Goal: Task Accomplishment & Management: Manage account settings

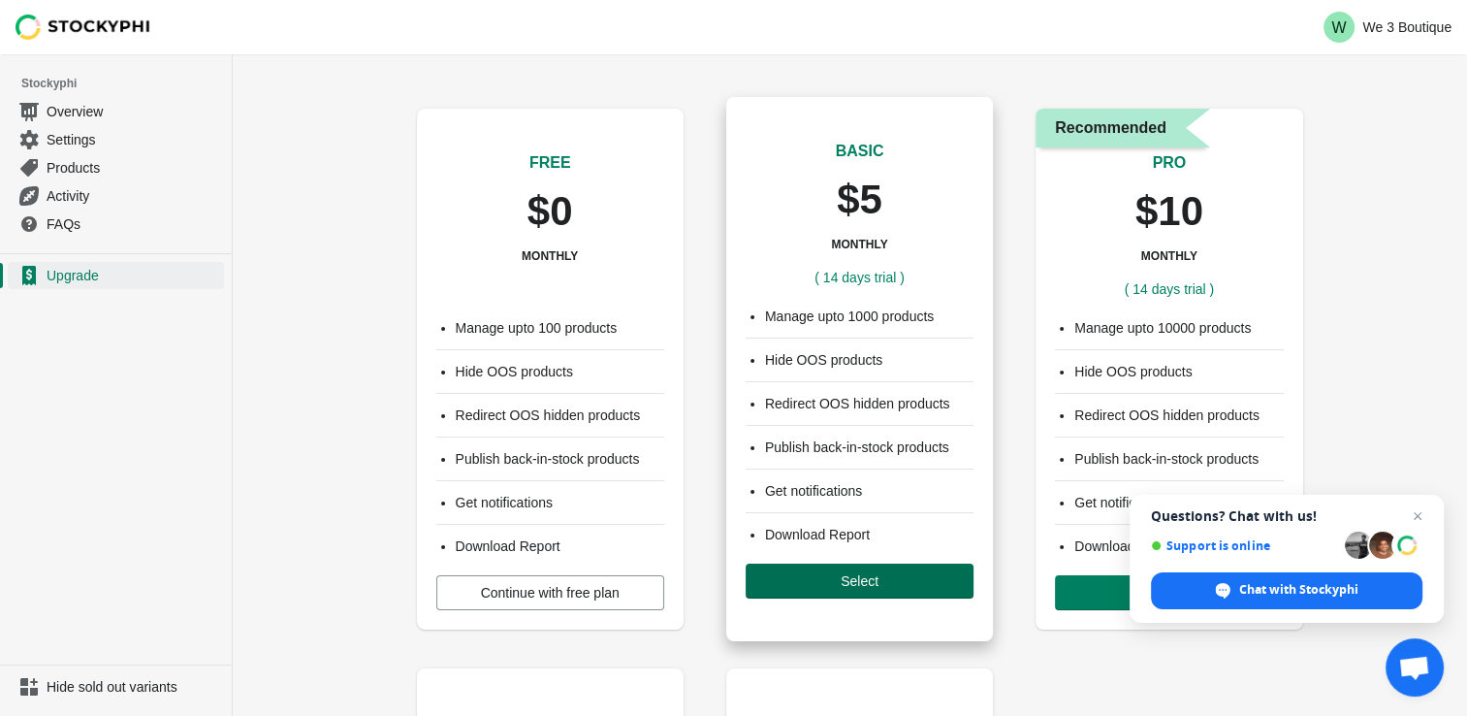
click at [846, 573] on span "Select" at bounding box center [860, 581] width 38 height 16
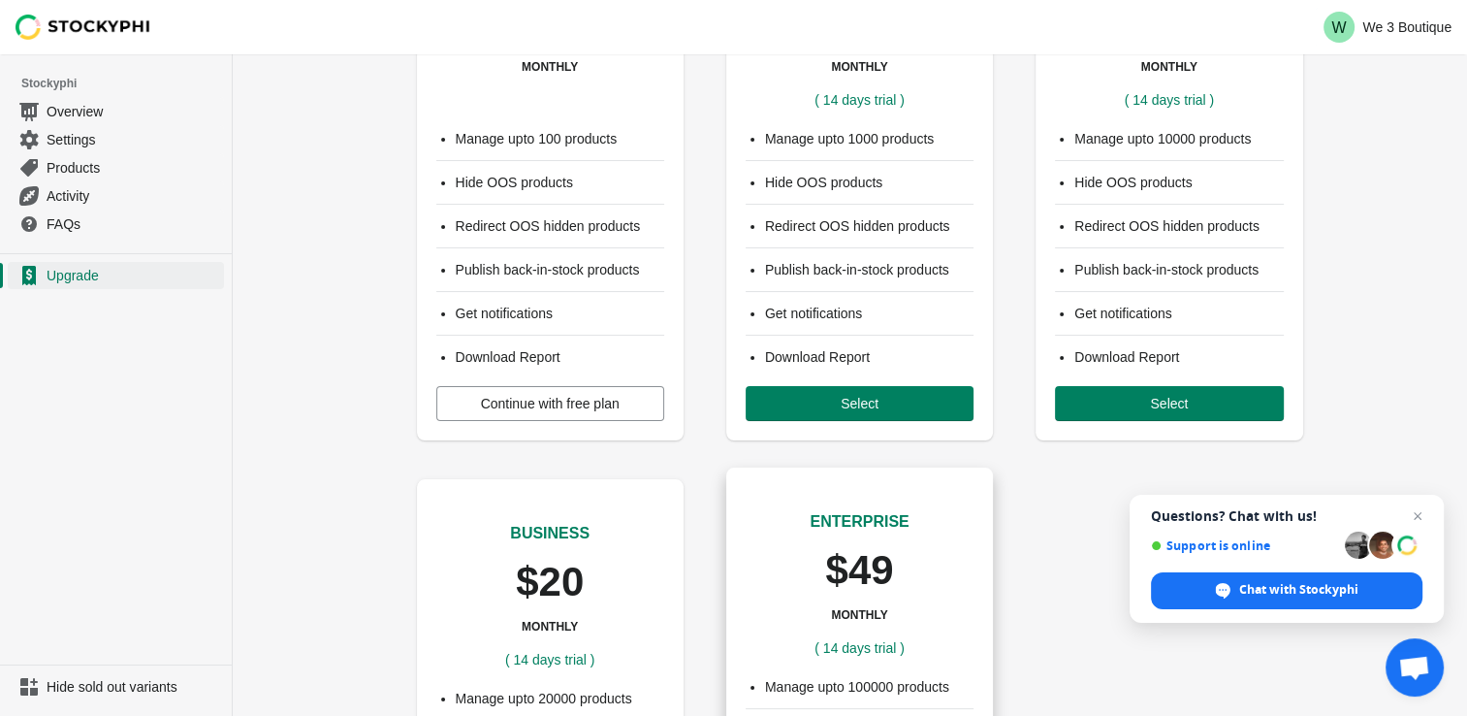
scroll to position [194, 0]
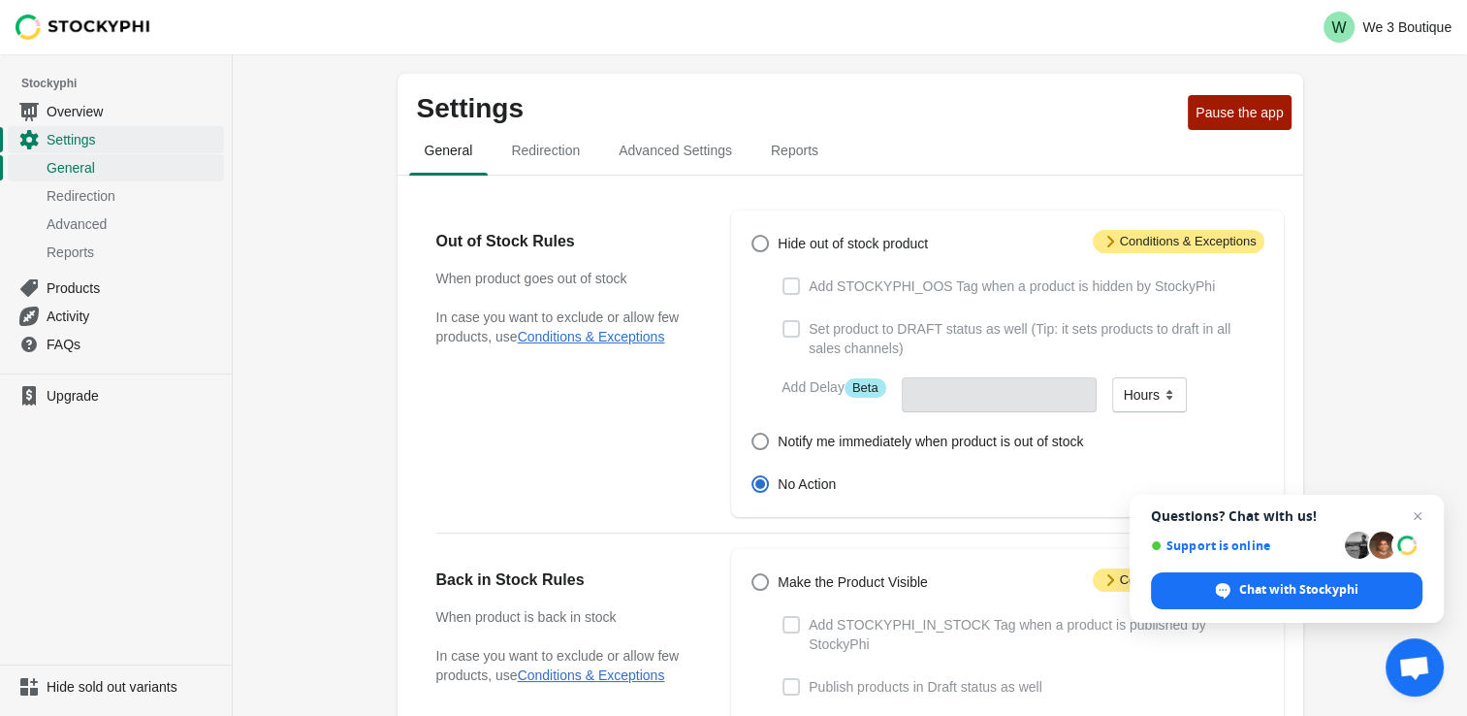
drag, startPoint x: 1412, startPoint y: 514, endPoint x: 1397, endPoint y: 498, distance: 21.9
click at [1412, 511] on span "Close chat" at bounding box center [1417, 515] width 23 height 23
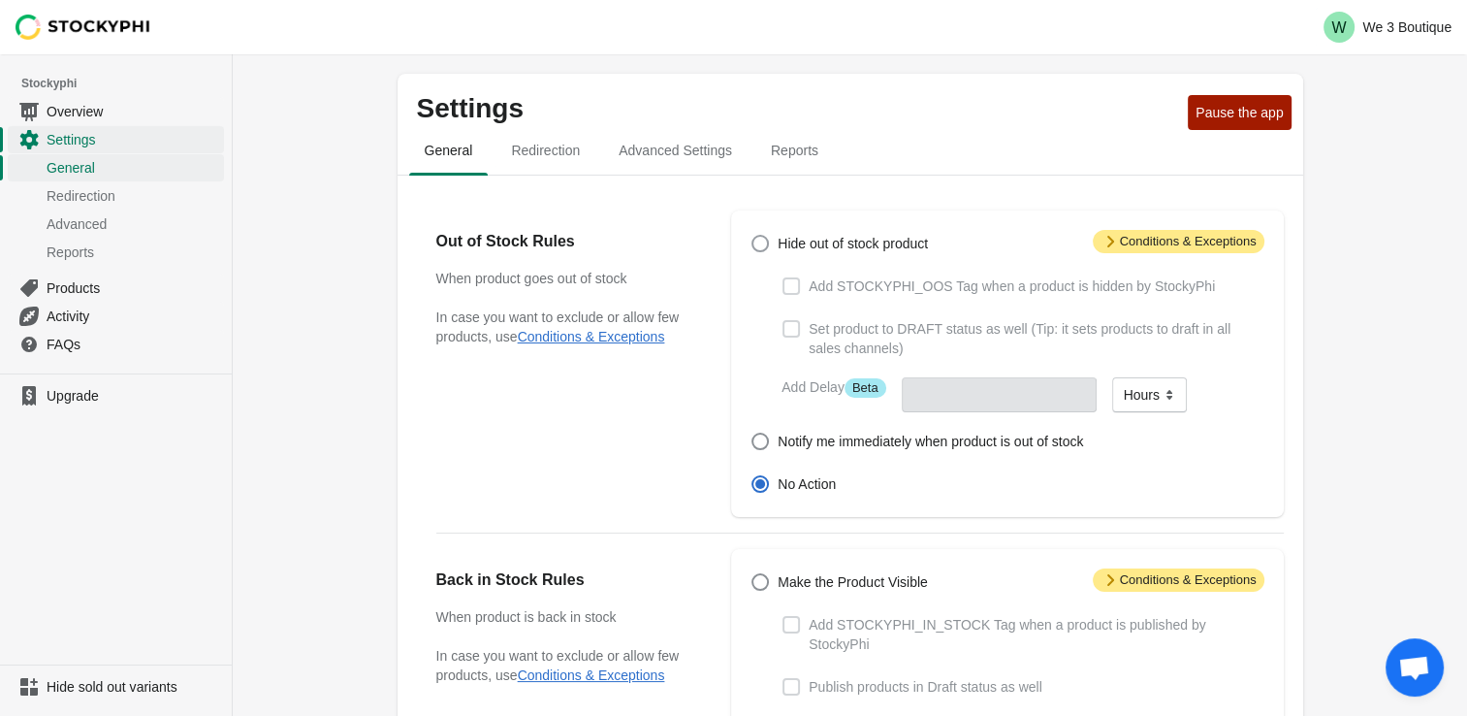
click at [759, 242] on span at bounding box center [760, 243] width 17 height 17
click at [753, 236] on input "Hide out of stock product" at bounding box center [752, 235] width 1 height 1
radio input "true"
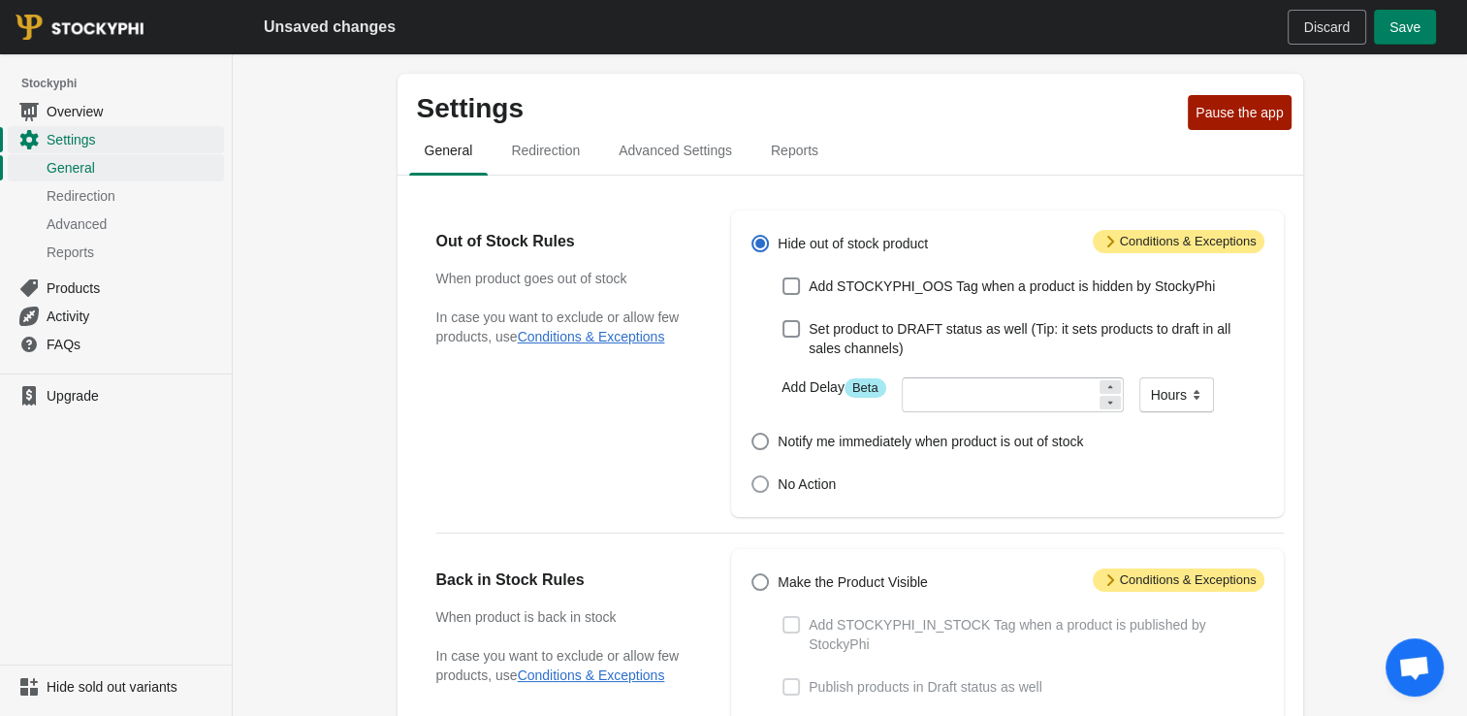
click at [764, 481] on span at bounding box center [760, 483] width 17 height 17
click at [753, 476] on input "No Action" at bounding box center [752, 475] width 1 height 1
radio input "true"
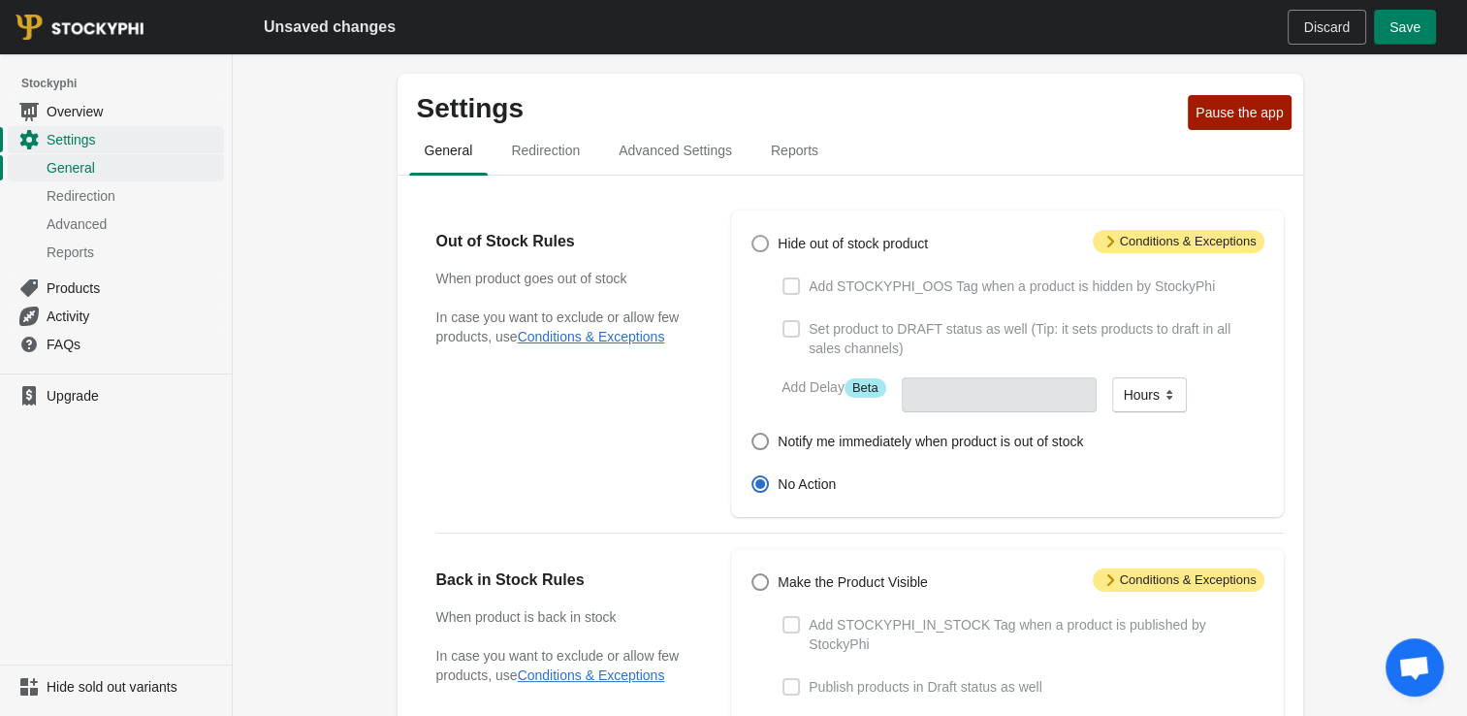
click at [768, 243] on span at bounding box center [760, 243] width 17 height 17
click at [753, 236] on input "Hide out of stock product" at bounding box center [752, 235] width 1 height 1
radio input "true"
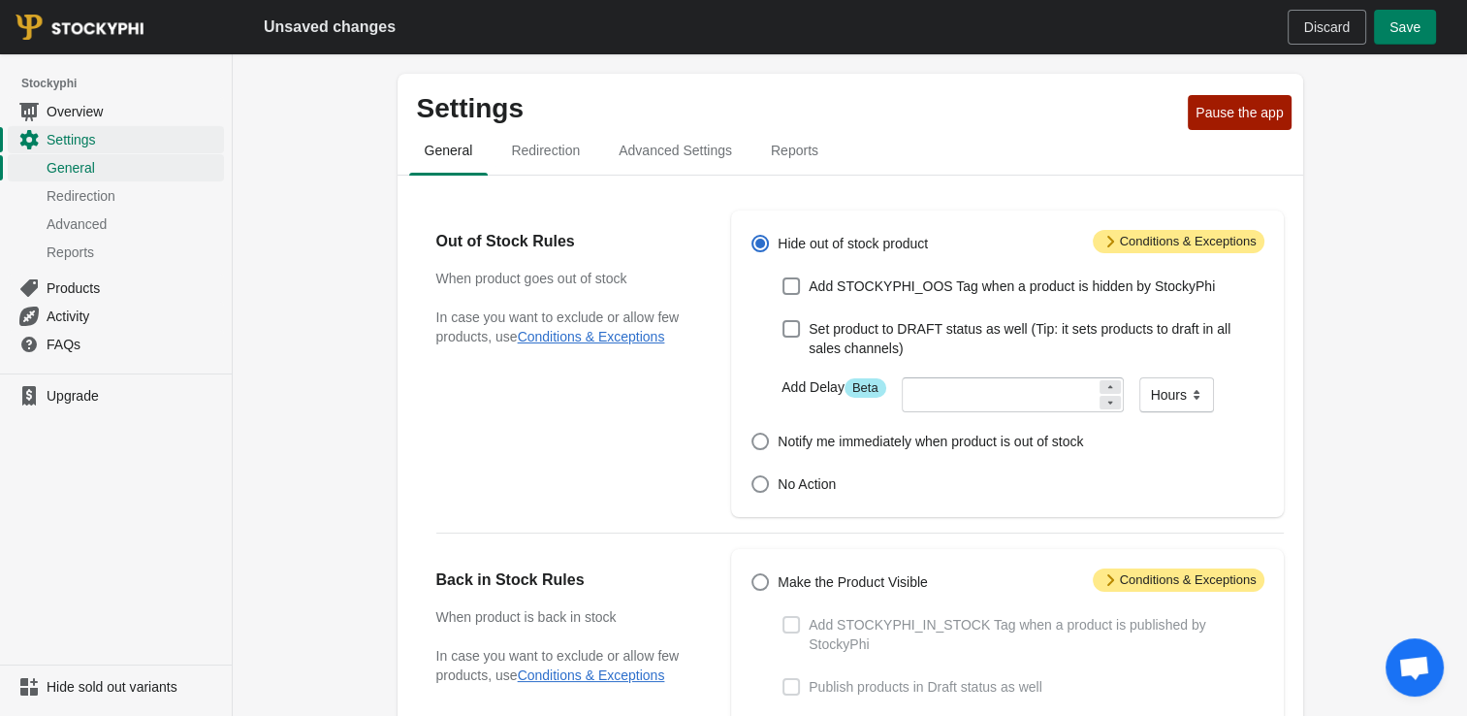
click at [1206, 237] on span "Attention Conditions & Exceptions" at bounding box center [1179, 241] width 172 height 23
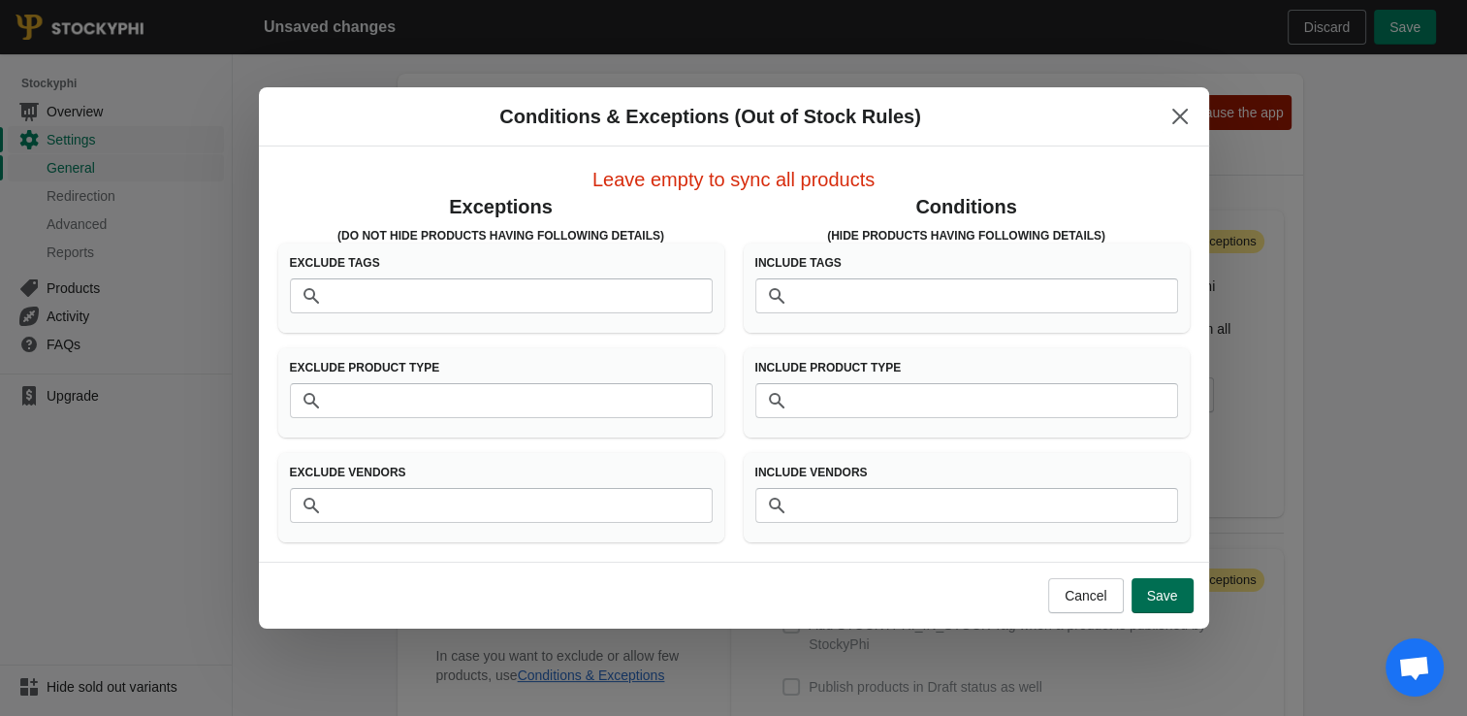
click at [1172, 595] on span "Save" at bounding box center [1162, 596] width 31 height 16
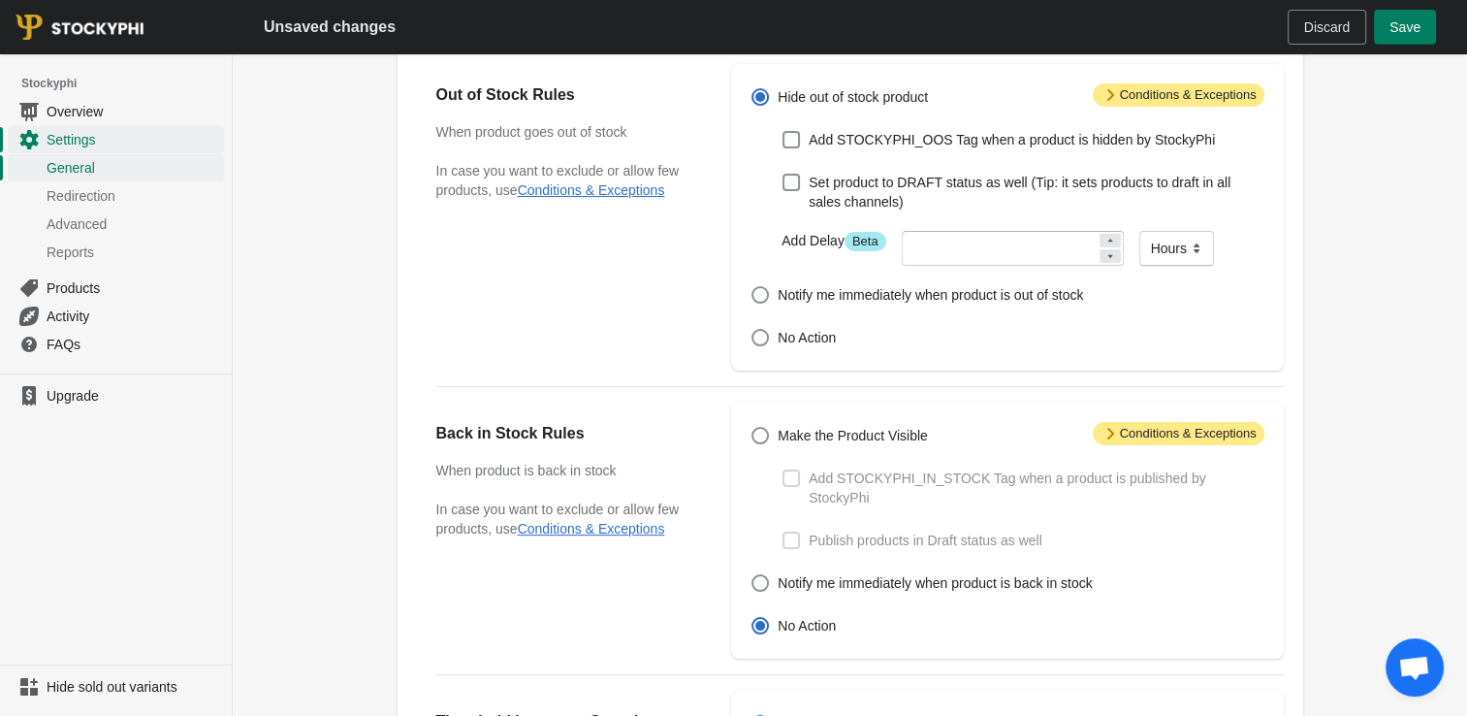
scroll to position [194, 0]
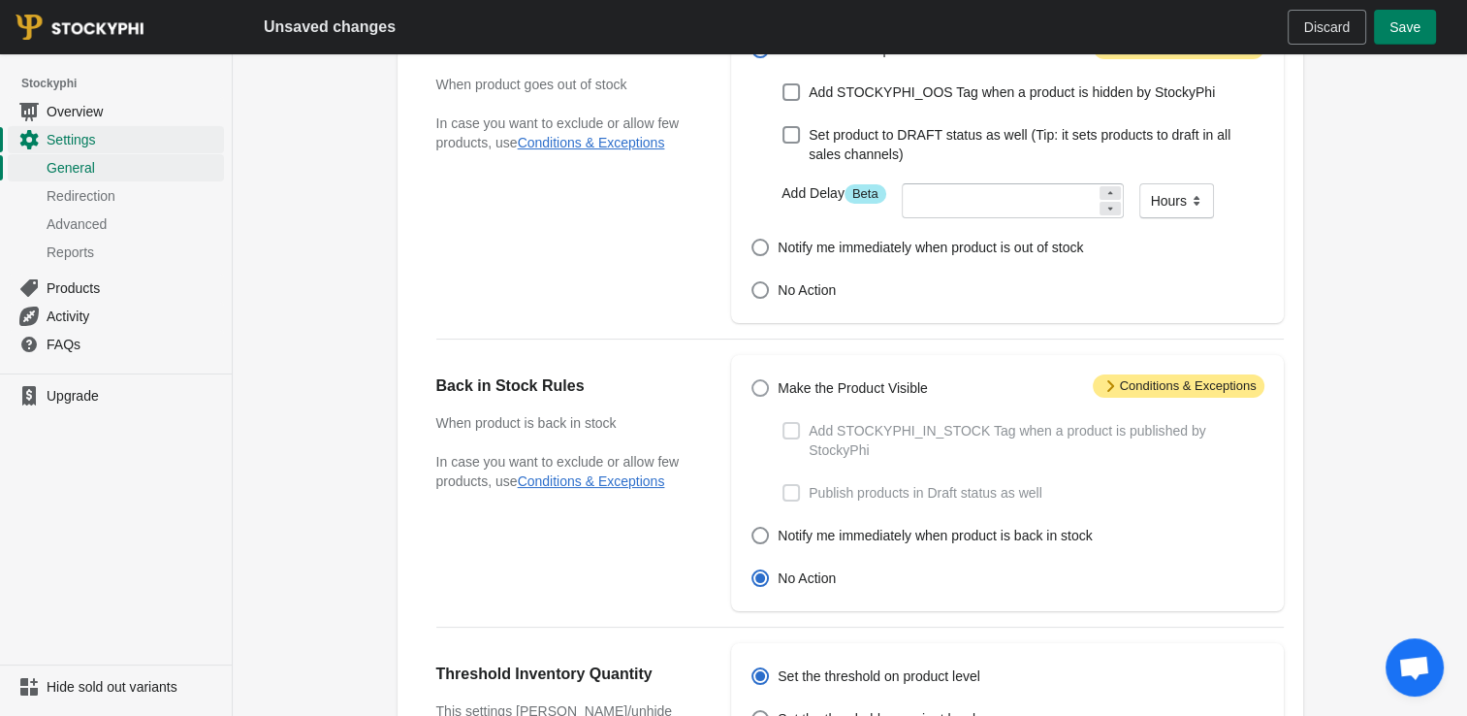
click at [757, 387] on span at bounding box center [760, 387] width 17 height 17
click at [753, 380] on input "Make the Product Visible" at bounding box center [752, 379] width 1 height 1
radio input "true"
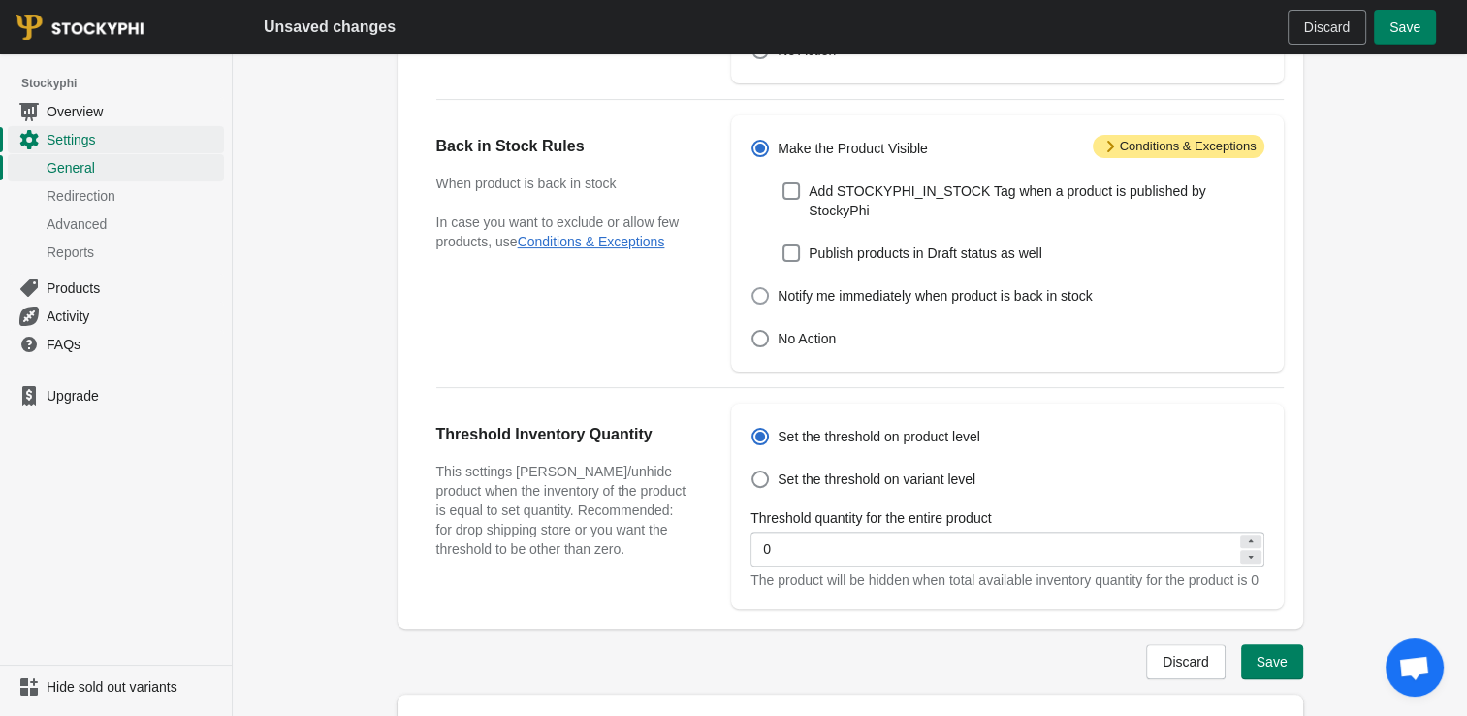
scroll to position [485, 0]
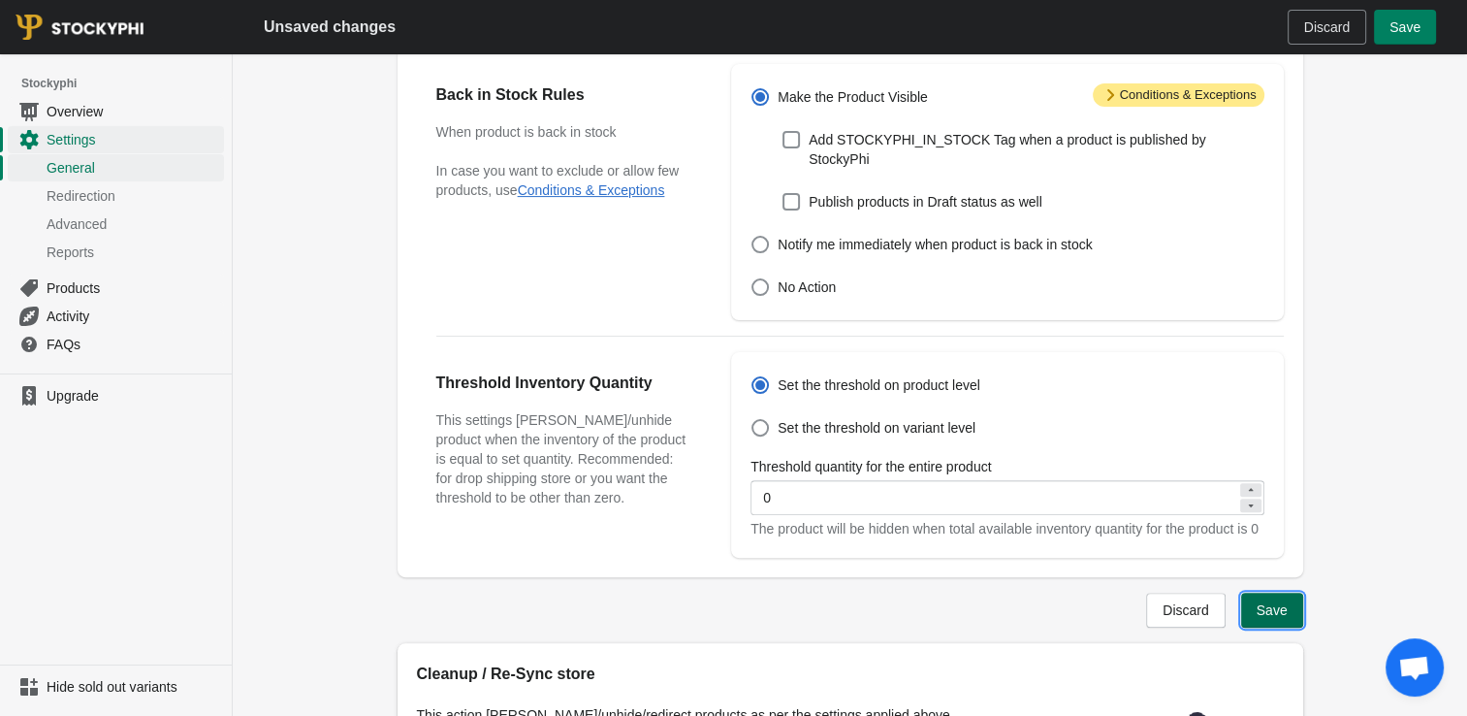
click at [1280, 608] on span "Save" at bounding box center [1272, 610] width 31 height 16
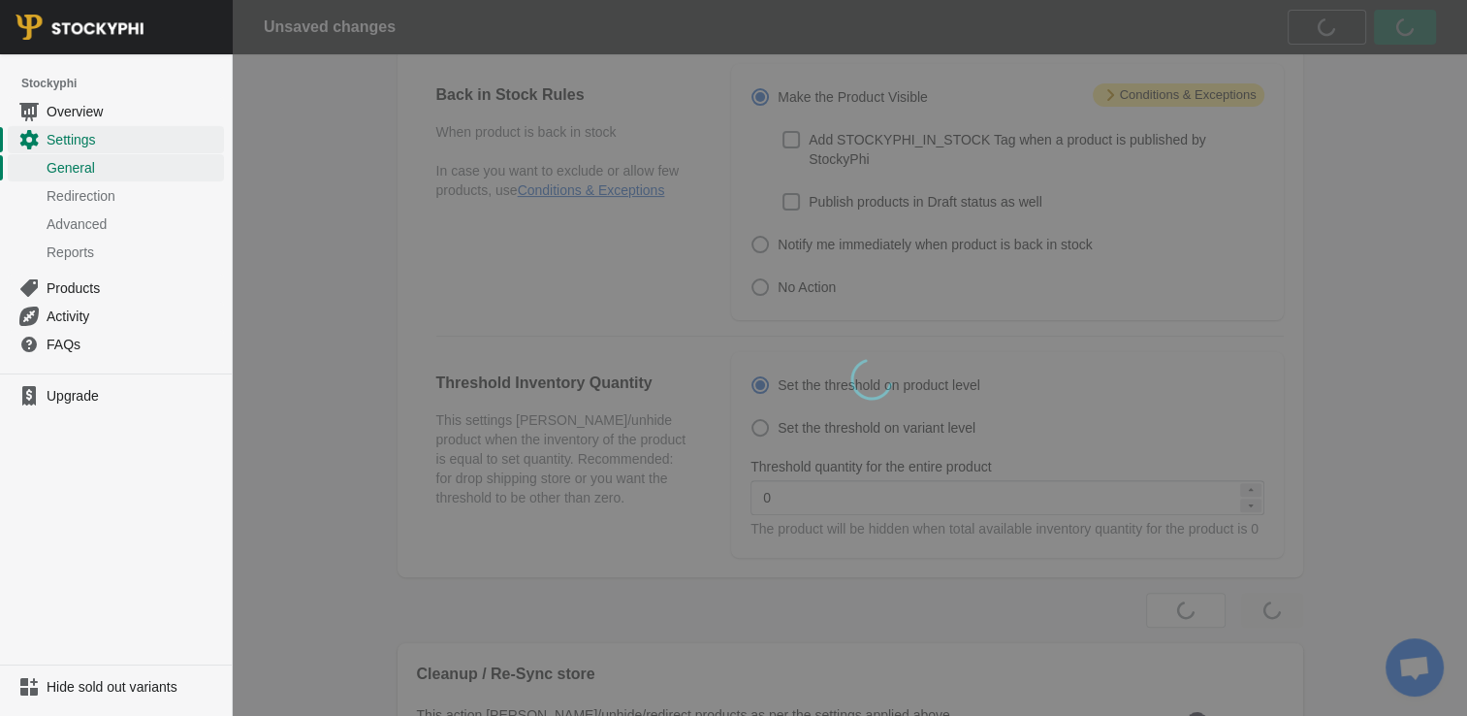
scroll to position [0, 0]
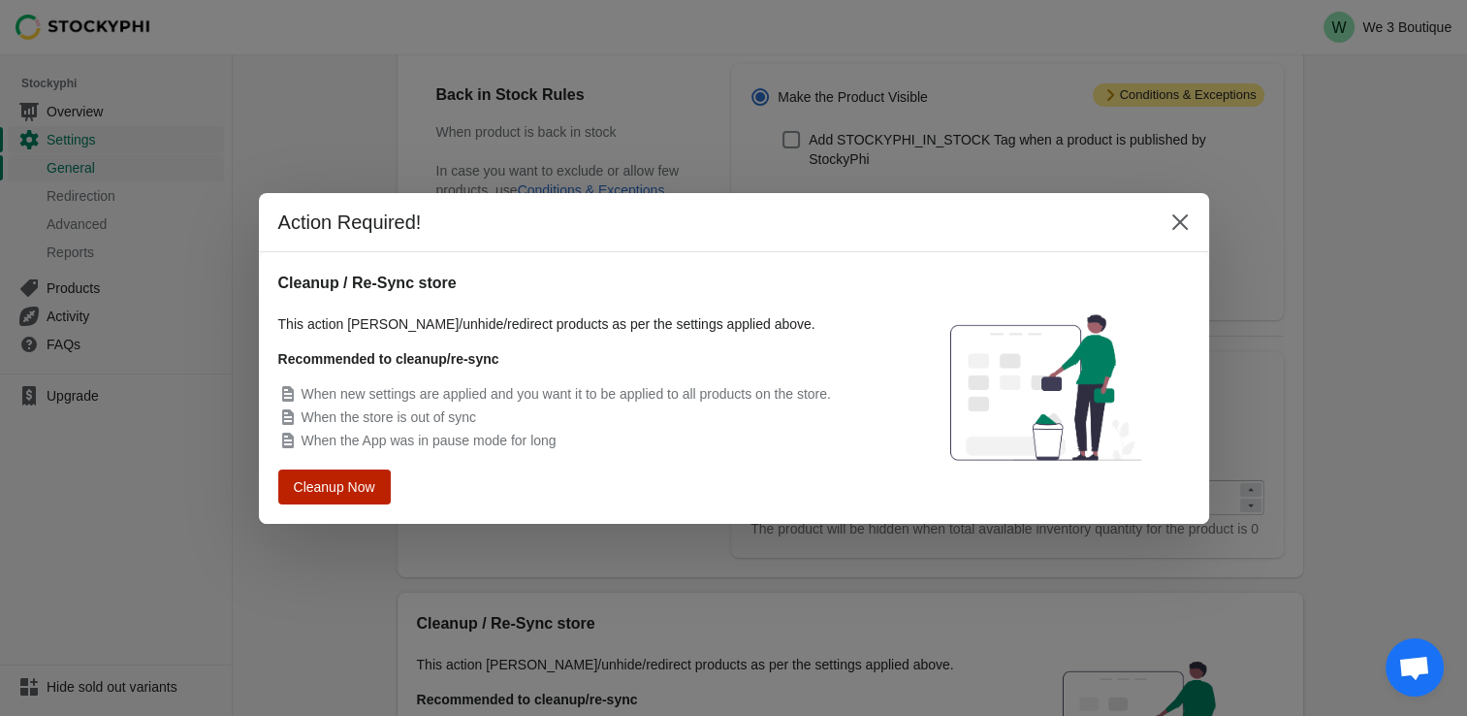
click at [337, 481] on span "Cleanup Now" at bounding box center [334, 487] width 81 height 16
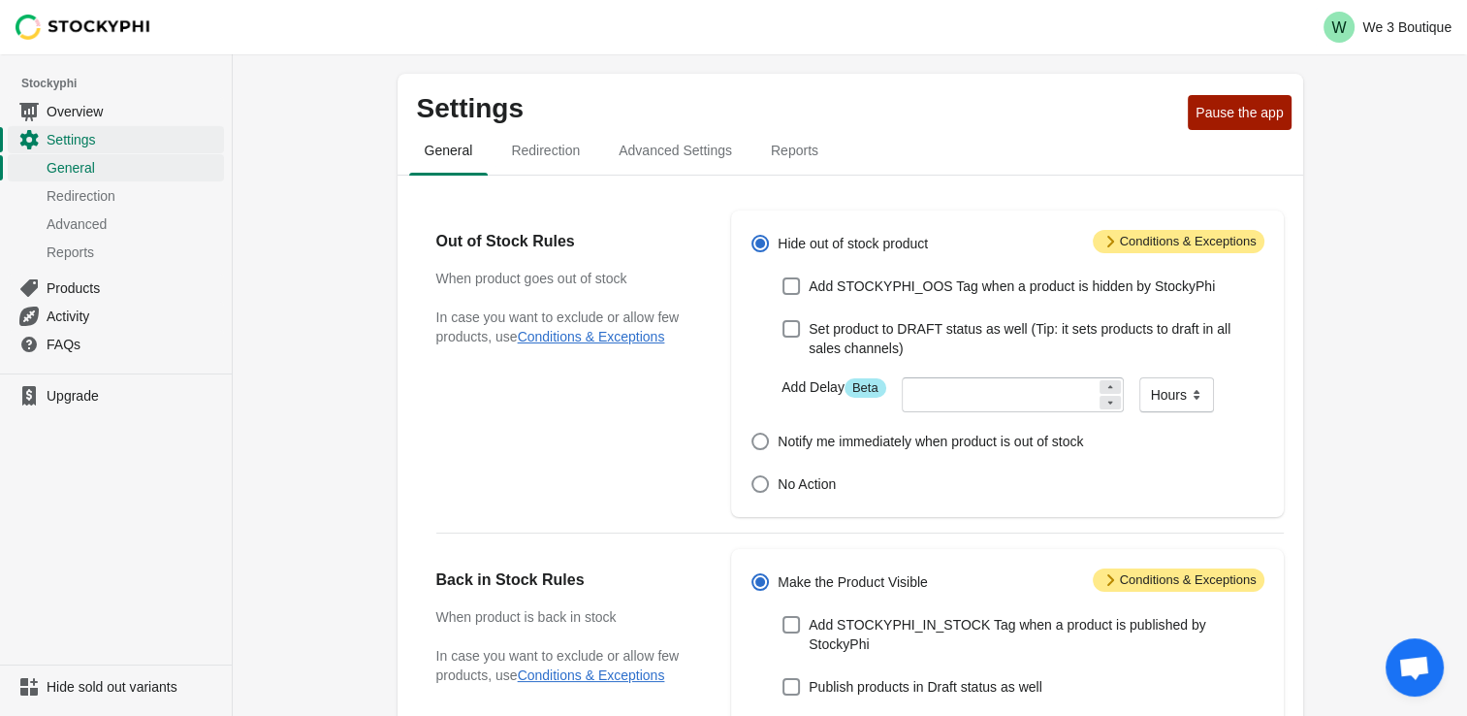
scroll to position [485, 0]
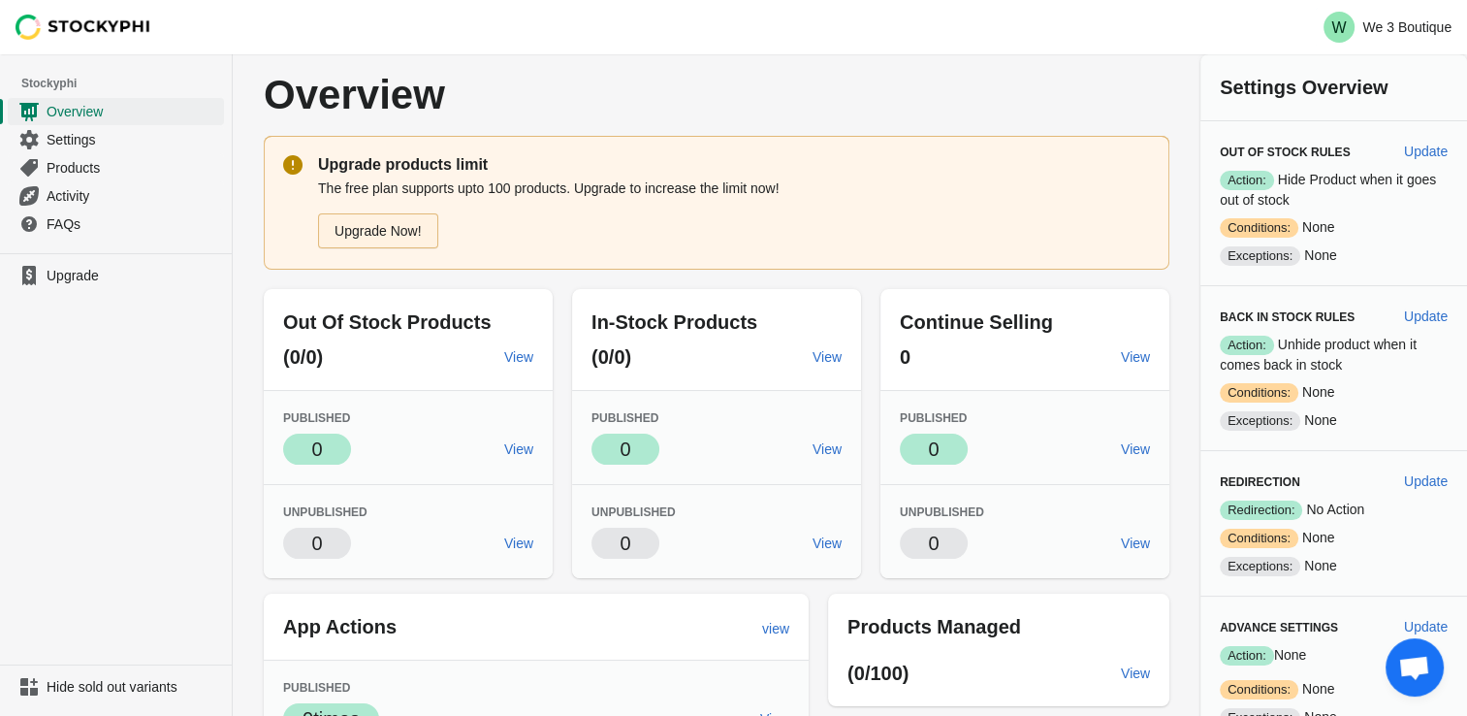
click at [372, 225] on link "Upgrade Now!" at bounding box center [378, 230] width 120 height 35
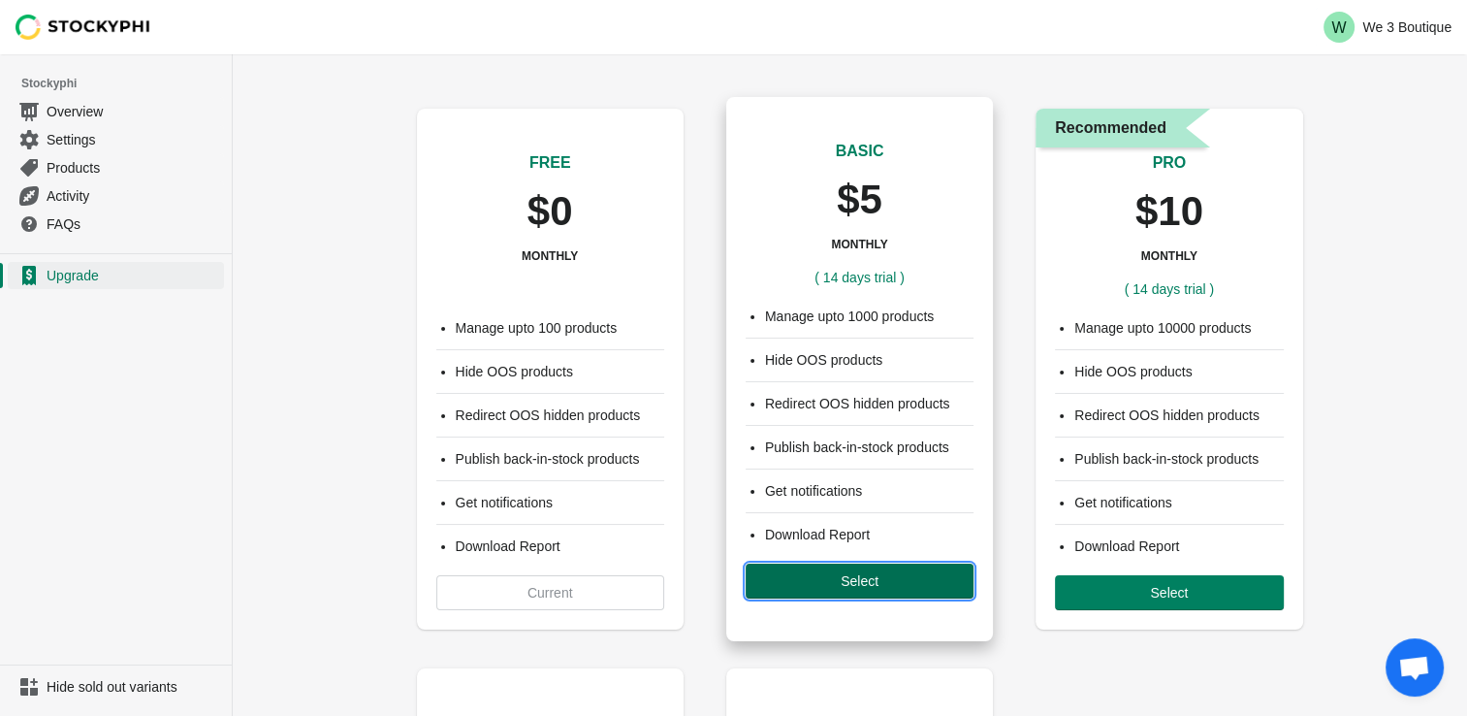
click at [890, 581] on span "Select" at bounding box center [859, 581] width 197 height 16
click at [845, 572] on div "Manage upto 1000 products Hide OOS products Redirect OOS hidden products Publis…" at bounding box center [859, 452] width 267 height 331
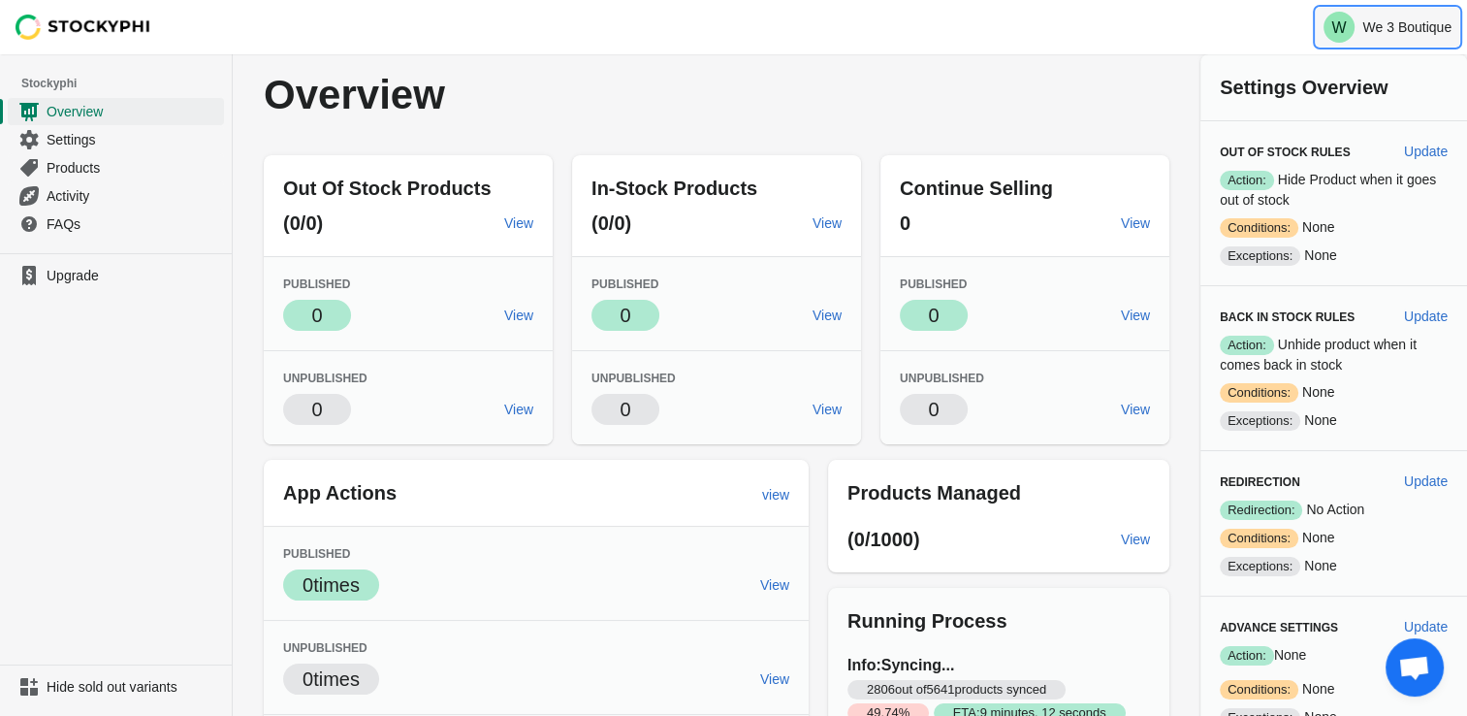
click at [1390, 16] on button "W We 3 Boutique" at bounding box center [1388, 27] width 144 height 39
click at [1243, 11] on div "W We 3 Boutique" at bounding box center [850, 27] width 1235 height 54
click at [531, 68] on div "Overview" at bounding box center [717, 94] width 906 height 81
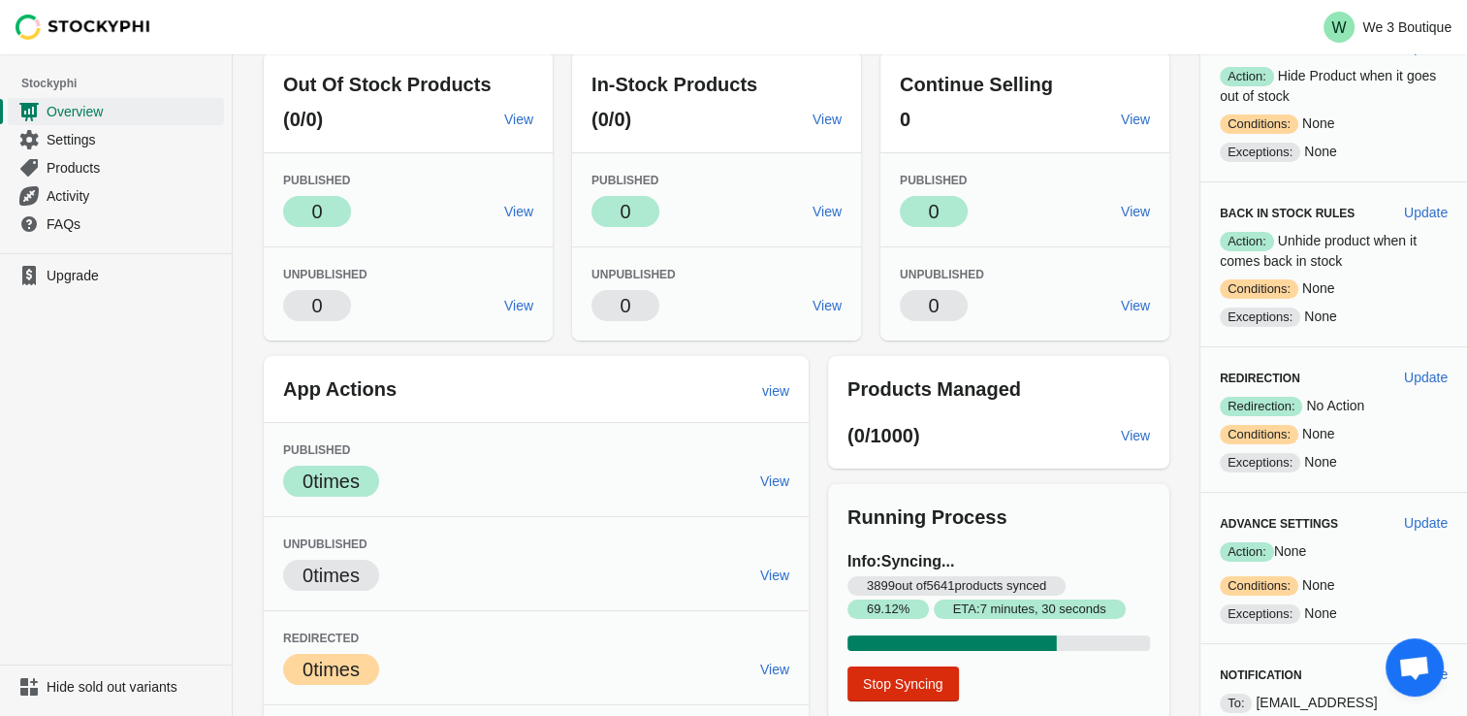
scroll to position [184, 0]
